Goal: Communication & Community: Answer question/provide support

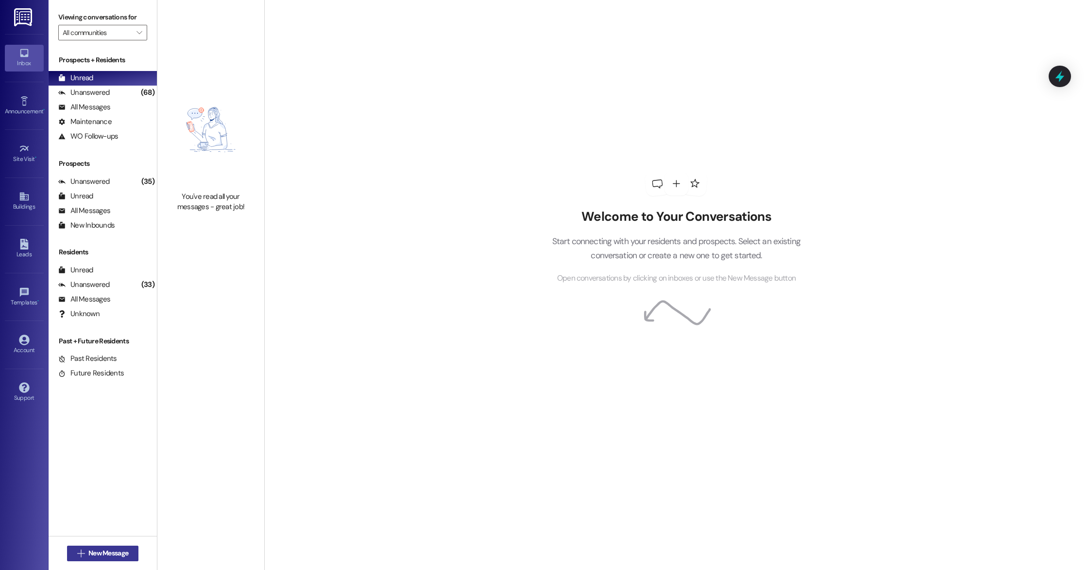
click at [93, 556] on span "New Message" at bounding box center [108, 553] width 40 height 10
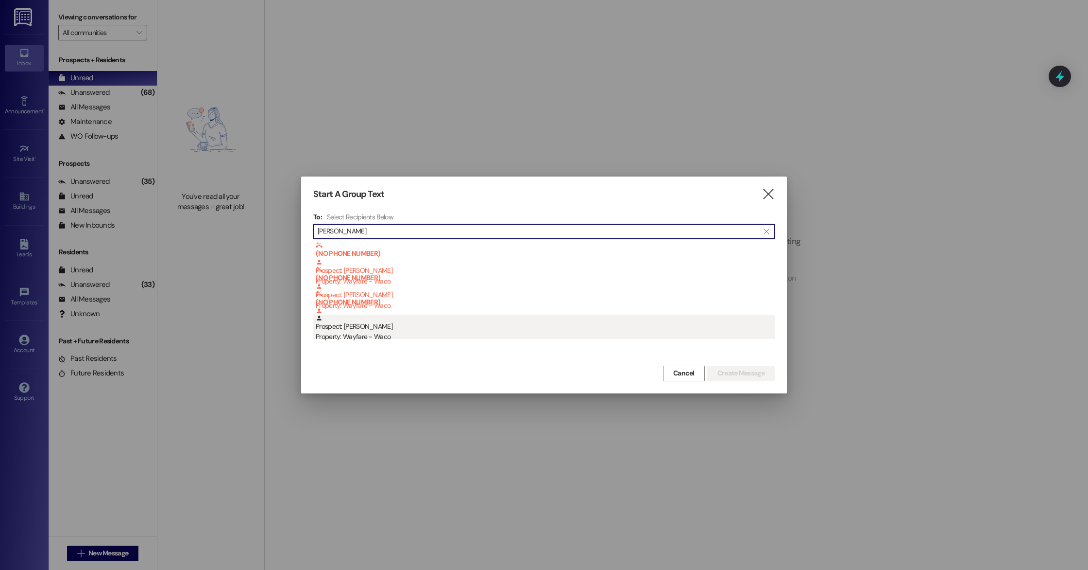
type input "[PERSON_NAME]"
click at [379, 332] on div "Property: Wayfare - Waco" at bounding box center [545, 336] width 459 height 10
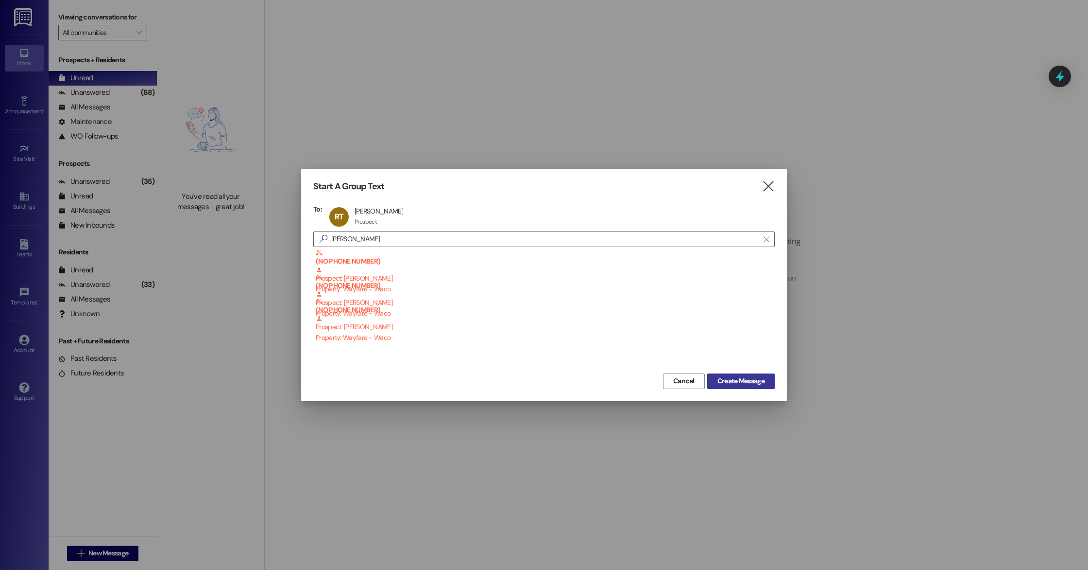
click at [741, 384] on span "Create Message" at bounding box center [741, 381] width 47 height 10
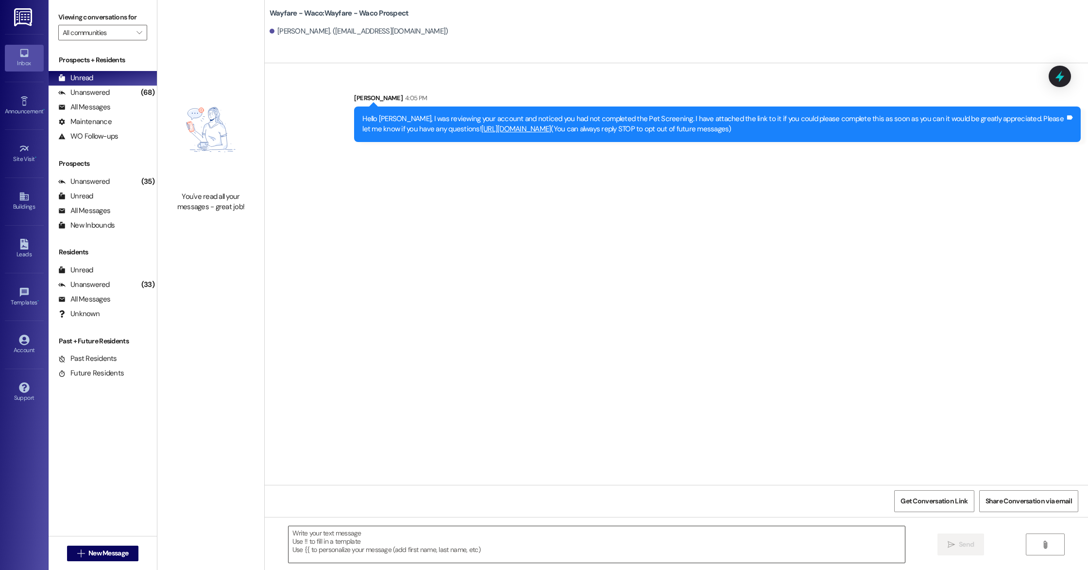
click at [433, 532] on textarea at bounding box center [597, 544] width 617 height 36
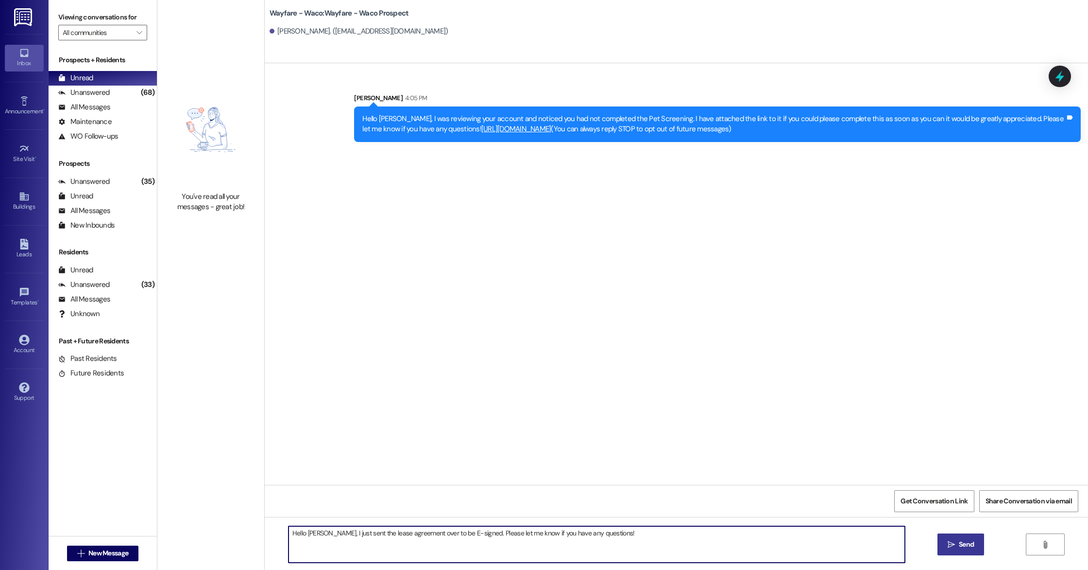
type textarea "Hello [PERSON_NAME], I just sent the lease agreement over to be E-signed. Pleas…"
click at [958, 549] on button " Send" at bounding box center [961, 544] width 47 height 22
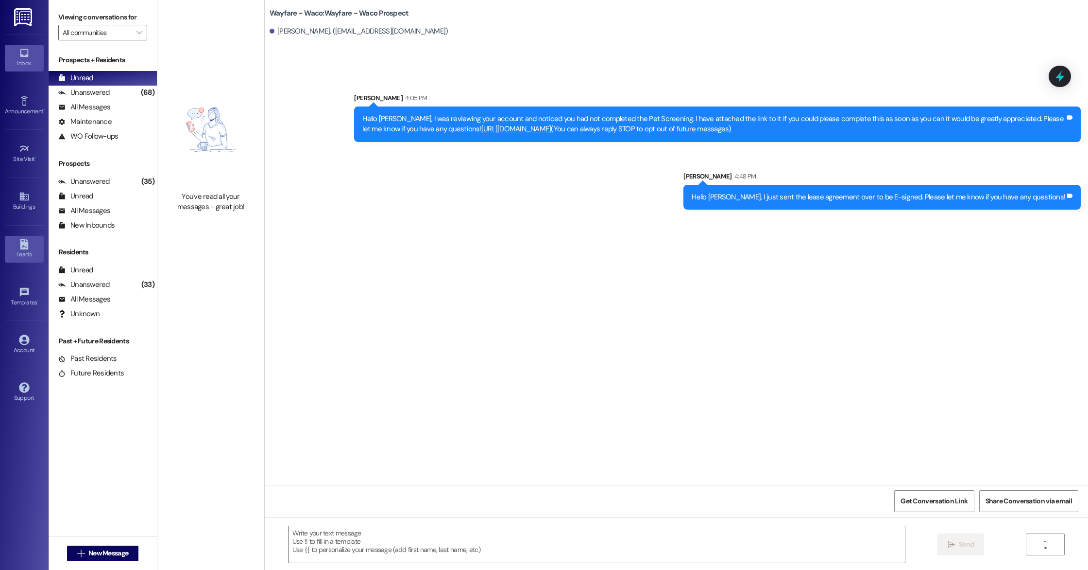
click at [25, 259] on link "Leads" at bounding box center [24, 249] width 39 height 26
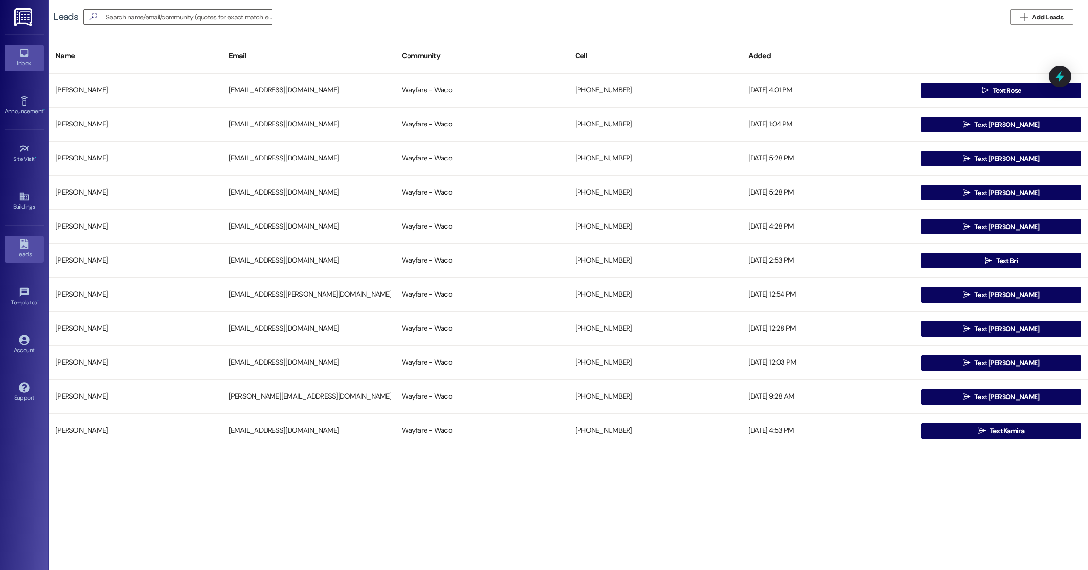
click at [29, 58] on icon at bounding box center [24, 53] width 11 height 11
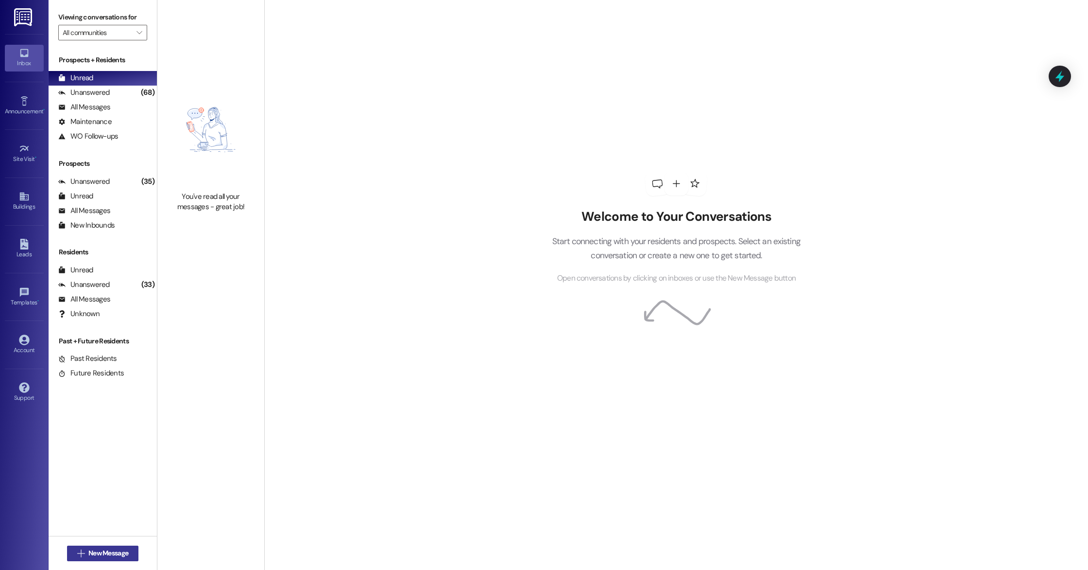
click at [121, 554] on span "New Message" at bounding box center [108, 553] width 40 height 10
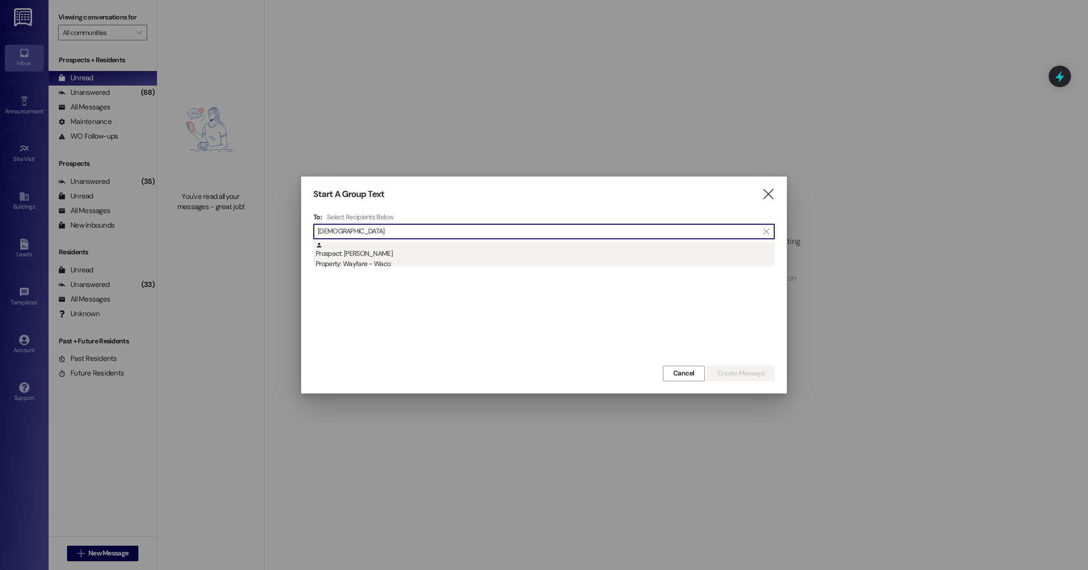
type input "[DEMOGRAPHIC_DATA]"
click at [382, 252] on div "Prospect: [PERSON_NAME] Property: Wayfare - Waco" at bounding box center [545, 256] width 459 height 28
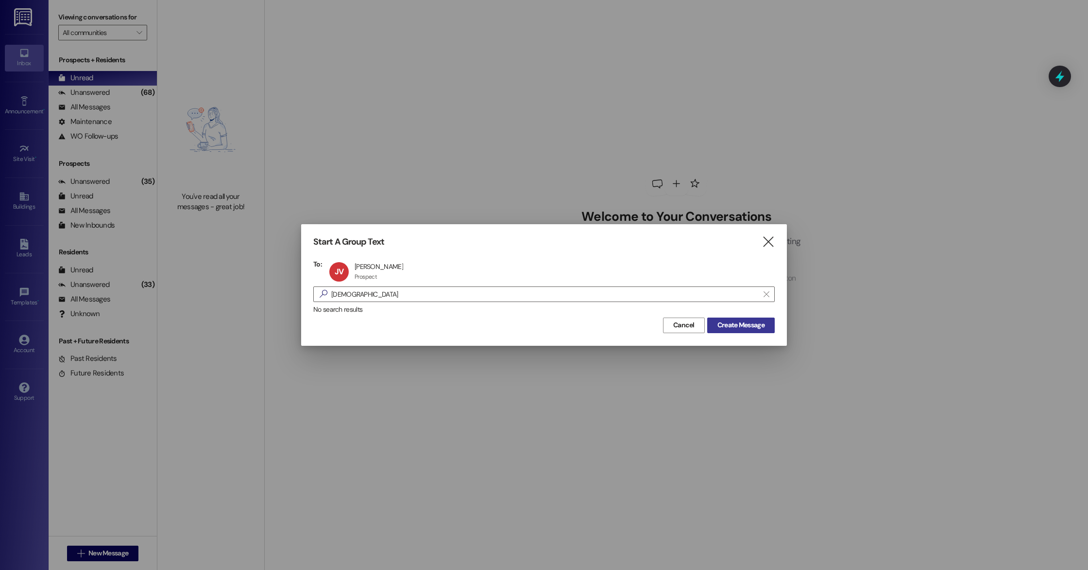
click at [753, 324] on span "Create Message" at bounding box center [741, 325] width 47 height 10
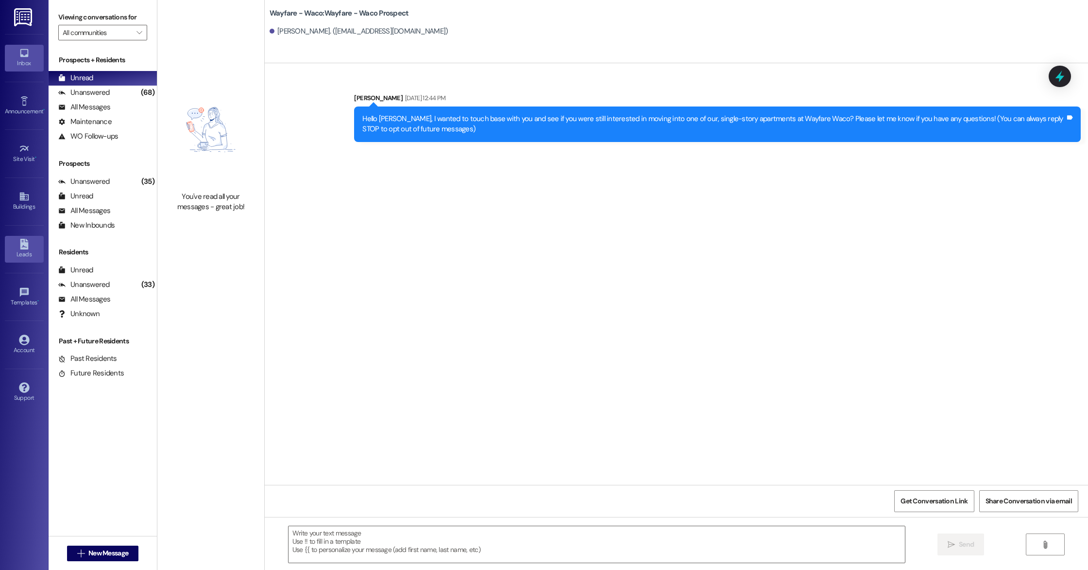
click at [14, 256] on div "Leads" at bounding box center [24, 254] width 49 height 10
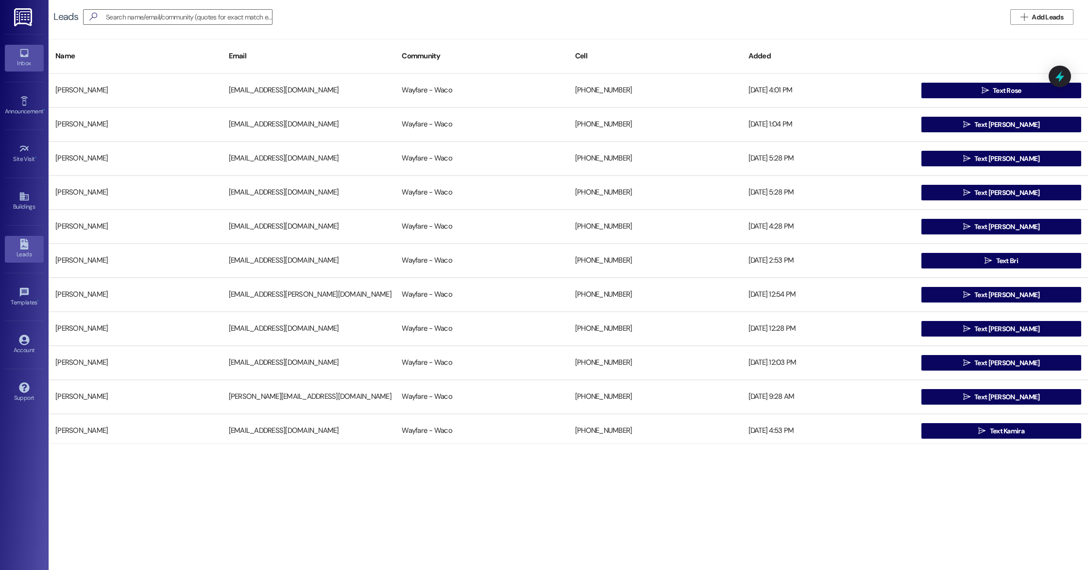
click at [29, 53] on icon at bounding box center [24, 53] width 11 height 11
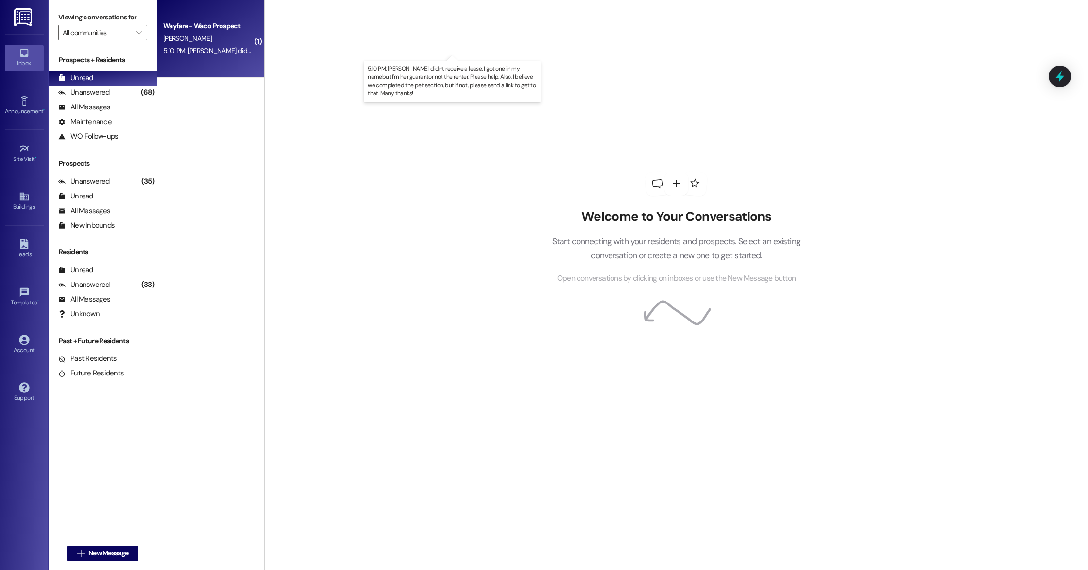
click at [211, 49] on div "5:10 PM: [PERSON_NAME] didn't receive a lease. I got one in my namebut I'm her …" at bounding box center [470, 50] width 615 height 9
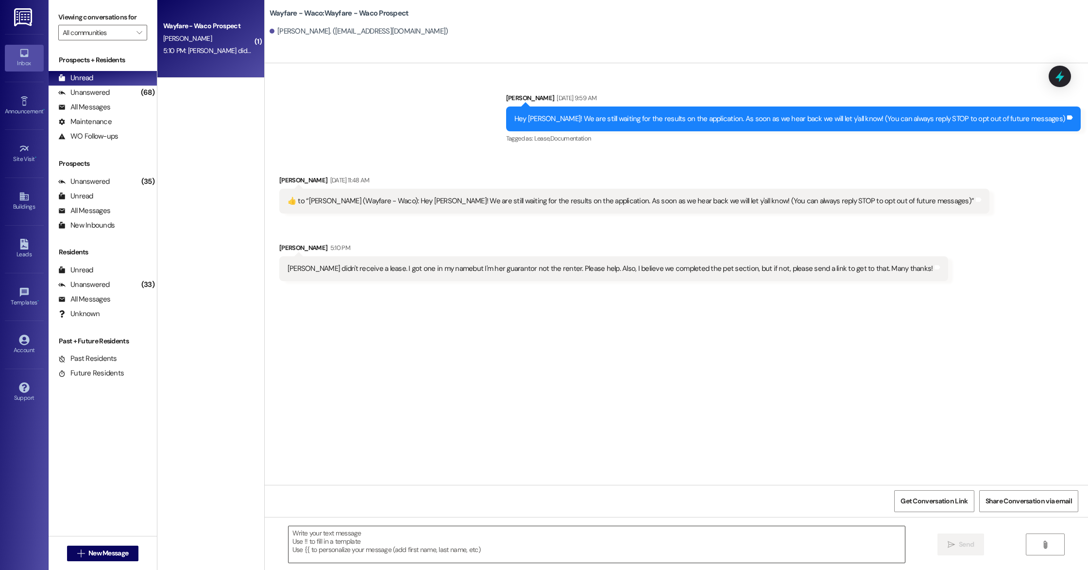
click at [454, 541] on textarea at bounding box center [597, 544] width 617 height 36
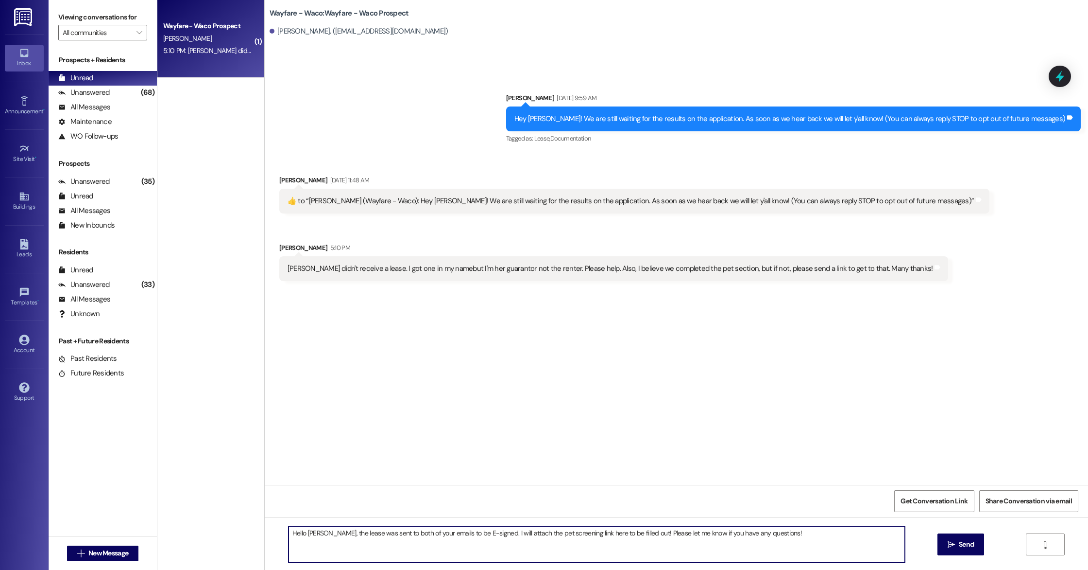
paste textarea "[URL][DOMAIN_NAME]"
click at [381, 533] on textarea "Hello [PERSON_NAME], the lease was sent to both of your emails to be E-signed. …" at bounding box center [597, 544] width 617 height 36
click at [504, 533] on textarea "Hello [PERSON_NAME], the lease was sent over to both of your emails to be E-sig…" at bounding box center [597, 544] width 617 height 36
click at [622, 545] on textarea "Hello [PERSON_NAME], the lease was sent over to both of your emails to be E-sig…" at bounding box center [597, 544] width 617 height 36
click at [505, 532] on textarea "Hello [PERSON_NAME], the lease was sent over to both of your emails to be E-sig…" at bounding box center [597, 544] width 617 height 36
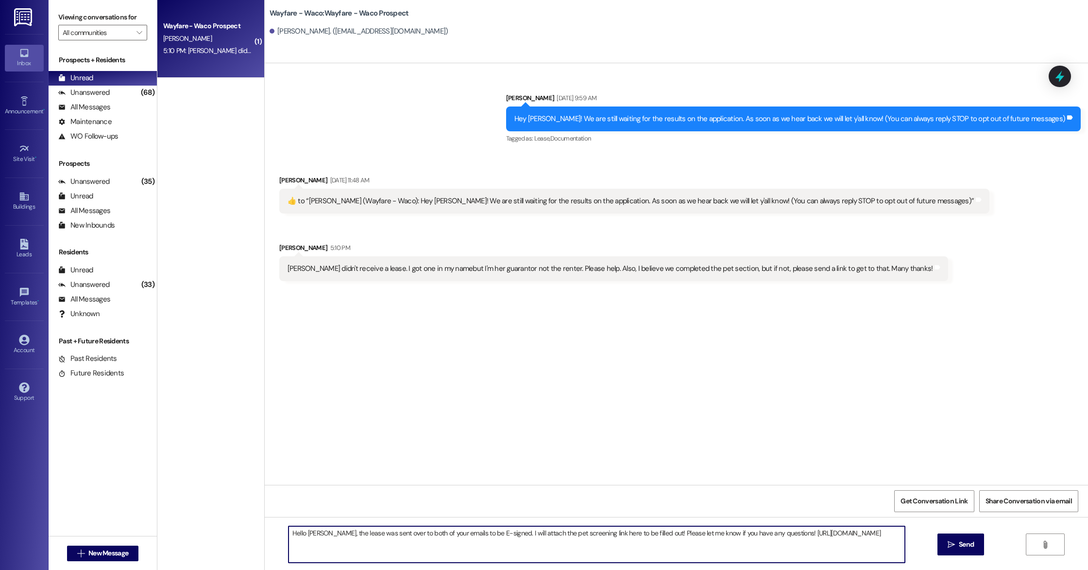
click at [633, 545] on textarea "Hello [PERSON_NAME], the lease was sent over to both of your emails to be E-sig…" at bounding box center [597, 544] width 617 height 36
click at [501, 535] on textarea "Hello [PERSON_NAME], the lease was sent over to both of your emails to be E-sig…" at bounding box center [597, 544] width 617 height 36
click at [501, 545] on textarea "Hello [PERSON_NAME], the lease was sent over to both of your emails to be E-sig…" at bounding box center [597, 544] width 617 height 36
click at [542, 534] on textarea "Hello [PERSON_NAME], the lease was sent over to both of your emails to be E-sig…" at bounding box center [597, 544] width 617 height 36
click at [552, 532] on textarea "Hello [PERSON_NAME], the lease was sent over to both of your emails to be E-sig…" at bounding box center [597, 544] width 617 height 36
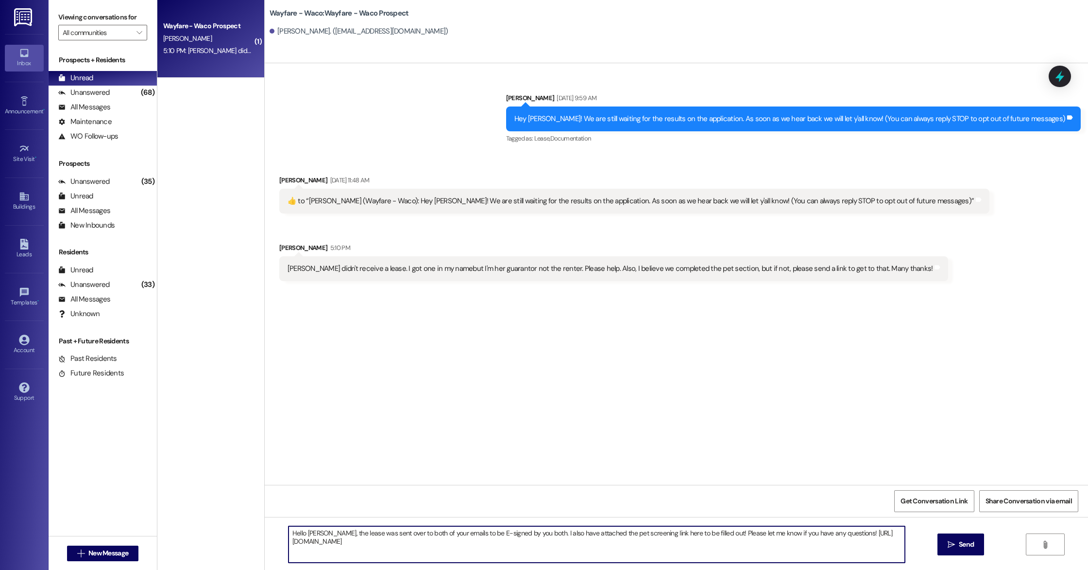
click at [667, 552] on textarea "Hello [PERSON_NAME], the lease was sent over to both of your emails to be E-sig…" at bounding box center [597, 544] width 617 height 36
click at [535, 534] on textarea "Hello [PERSON_NAME], the lease was sent over to both of your emails to be E-sig…" at bounding box center [597, 544] width 617 height 36
click at [465, 546] on textarea "Hello [PERSON_NAME], I sent the invitation to sign the lease agreement over aga…" at bounding box center [597, 544] width 617 height 36
click at [390, 533] on textarea "Hello [PERSON_NAME], I sent the invitation to sign the lease agreement over aga…" at bounding box center [597, 544] width 617 height 36
click at [447, 548] on textarea "Hello [PERSON_NAME], I sent the invitation to sign the lease agreement over aga…" at bounding box center [597, 544] width 617 height 36
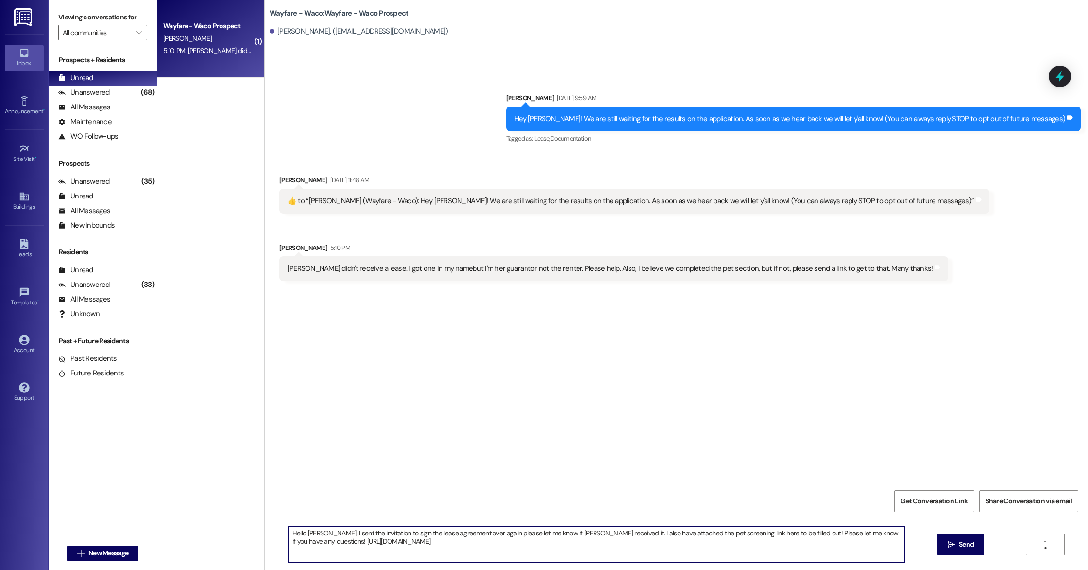
click at [492, 534] on textarea "Hello [PERSON_NAME], I sent the invitation to sign the lease agreement over aga…" at bounding box center [597, 544] width 617 height 36
click at [733, 534] on textarea "Hello [PERSON_NAME], I sent the invitation to sign the lease agreement over aga…" at bounding box center [597, 544] width 617 height 36
type textarea "Hello [PERSON_NAME], I sent the invitation to sign the lease agreement over aga…"
click at [965, 552] on button " Send" at bounding box center [961, 544] width 47 height 22
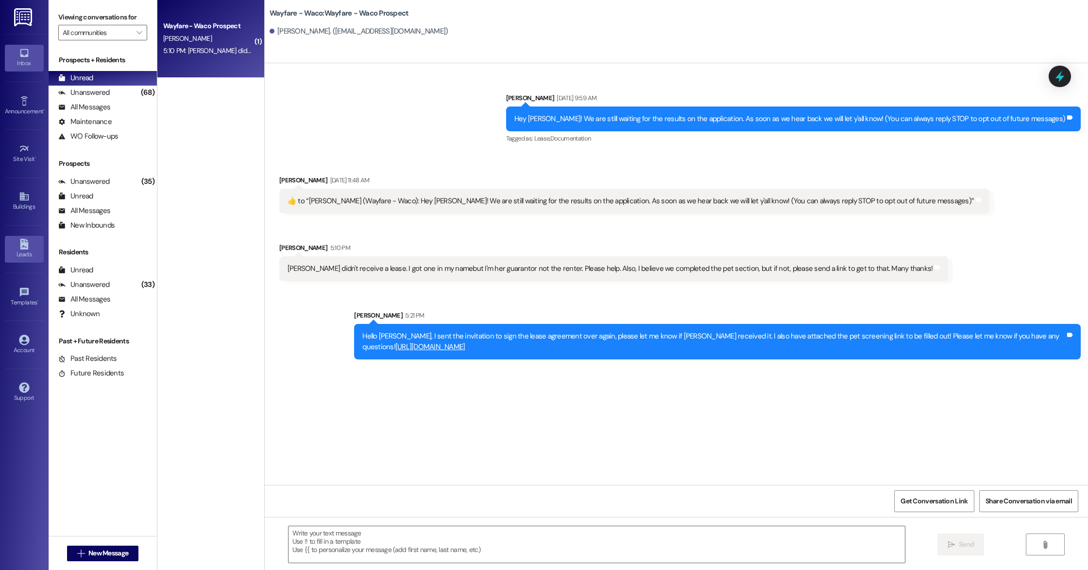
click at [22, 251] on div "Leads" at bounding box center [24, 254] width 49 height 10
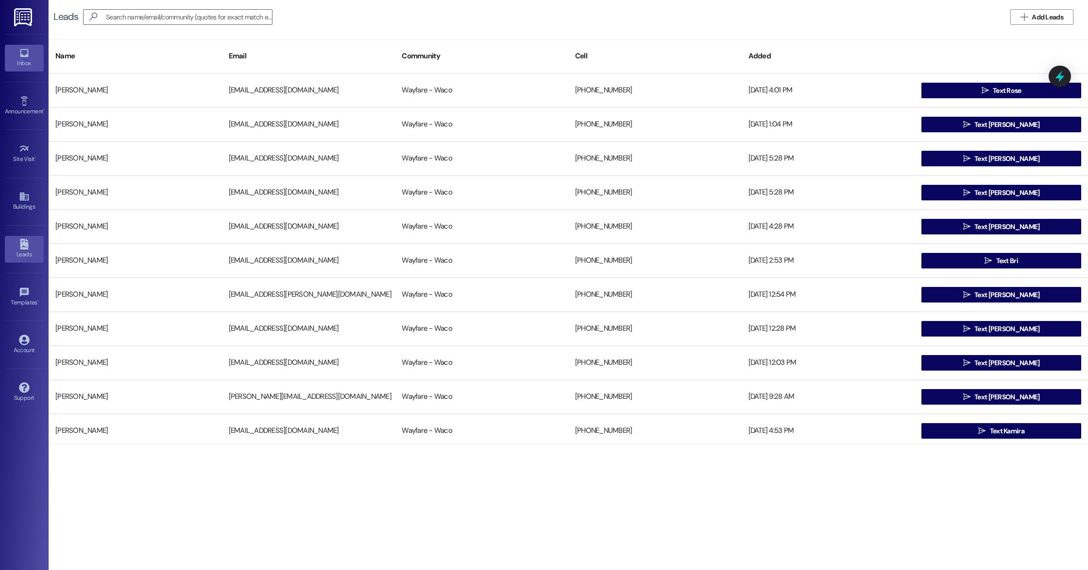
click at [25, 67] on div "Inbox" at bounding box center [24, 63] width 49 height 10
